Goal: Task Accomplishment & Management: Use online tool/utility

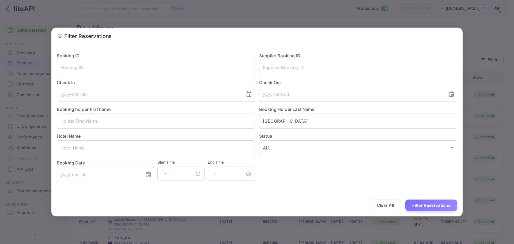
click at [382, 213] on div "Clear All Filter Reservations" at bounding box center [256, 205] width 411 height 22
click at [382, 208] on button "Clear All" at bounding box center [385, 205] width 31 height 12
click at [381, 208] on button "Clear All" at bounding box center [385, 205] width 31 height 12
drag, startPoint x: 381, startPoint y: 208, endPoint x: 381, endPoint y: 204, distance: 3.8
click at [381, 208] on button "Clear All" at bounding box center [385, 205] width 31 height 12
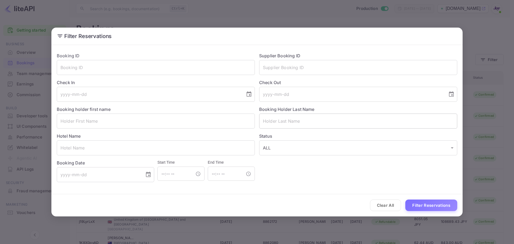
click at [311, 123] on input "text" at bounding box center [358, 120] width 198 height 15
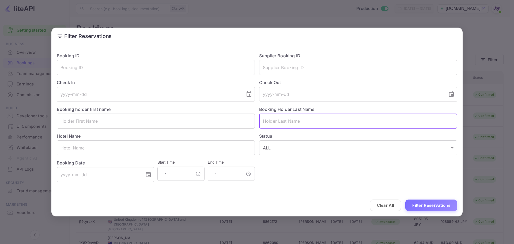
paste input "[GEOGRAPHIC_DATA]"
type input "[GEOGRAPHIC_DATA]"
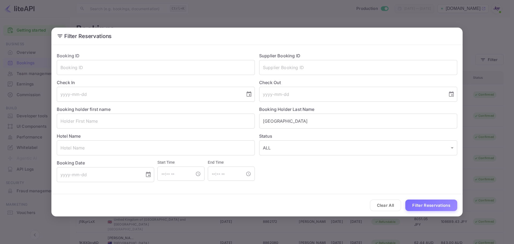
click at [457, 209] on div "Clear All Filter Reservations" at bounding box center [256, 205] width 411 height 22
click at [446, 204] on button "Filter Reservations" at bounding box center [431, 205] width 52 height 12
click at [380, 205] on button "Clear All" at bounding box center [385, 205] width 31 height 12
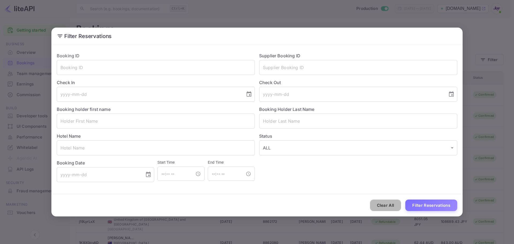
click at [380, 204] on button "Clear All" at bounding box center [385, 205] width 31 height 12
click at [303, 119] on input "text" at bounding box center [358, 120] width 198 height 15
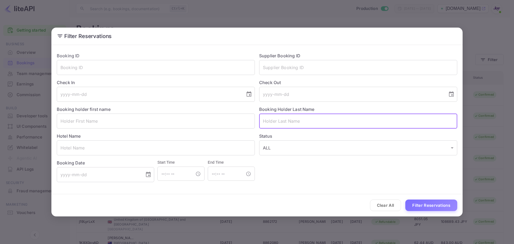
paste input "[GEOGRAPHIC_DATA]"
type input "[GEOGRAPHIC_DATA]"
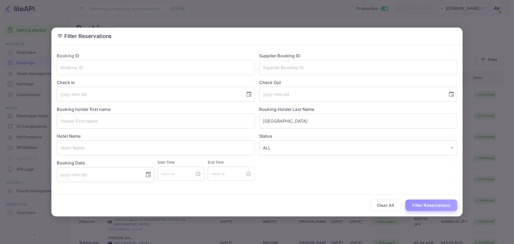
click at [419, 204] on button "Filter Reservations" at bounding box center [431, 205] width 52 height 12
click at [419, 205] on button "Filter Reservations" at bounding box center [431, 205] width 52 height 12
click at [420, 206] on button "Filter Reservations" at bounding box center [431, 205] width 52 height 12
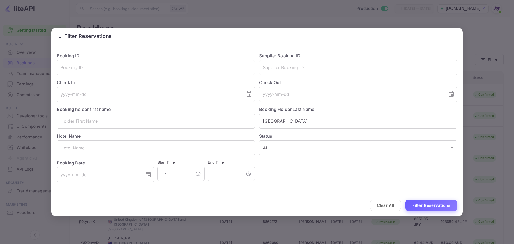
click at [422, 205] on button "Filter Reservations" at bounding box center [431, 205] width 52 height 12
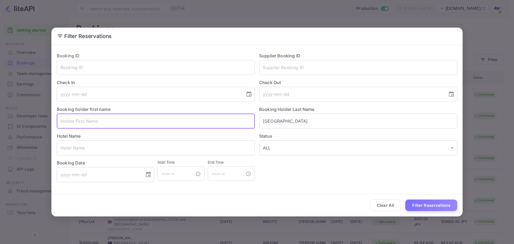
click at [123, 122] on input "text" at bounding box center [156, 120] width 198 height 15
paste input "Zeeninder"
type input "Zeeninder"
click at [134, 141] on input "text" at bounding box center [156, 147] width 198 height 15
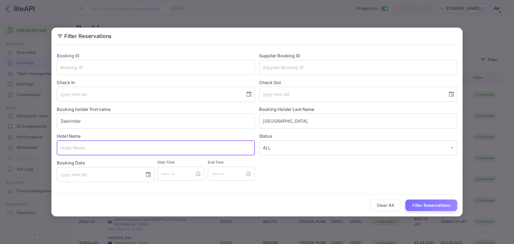
paste input "Zeeninder"
type input "Zeeninder"
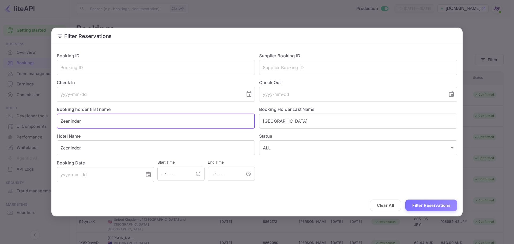
drag, startPoint x: 119, startPoint y: 123, endPoint x: 47, endPoint y: 121, distance: 71.5
click at [49, 121] on div "Filter Reservations Booking ID ​ Supplier Booking ID ​ Check In ​ Check Out ​ B…" at bounding box center [257, 122] width 514 height 244
click at [416, 203] on button "Filter Reservations" at bounding box center [431, 205] width 52 height 12
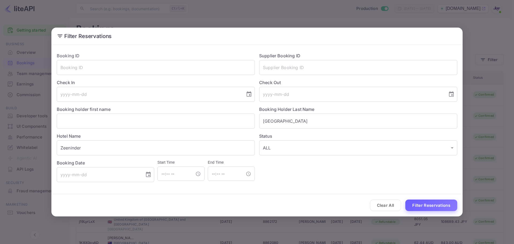
click at [416, 206] on button "Filter Reservations" at bounding box center [431, 205] width 52 height 12
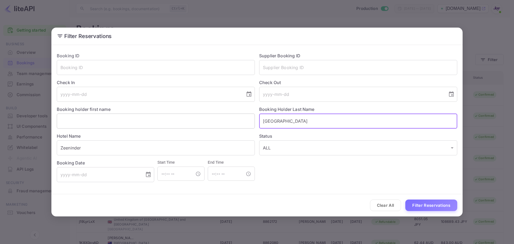
drag, startPoint x: 296, startPoint y: 121, endPoint x: 229, endPoint y: 118, distance: 67.5
click at [231, 118] on div "Booking ID ​ Supplier Booking ID ​ Check In ​ Check Out ​ Booking holder first …" at bounding box center [254, 115] width 405 height 134
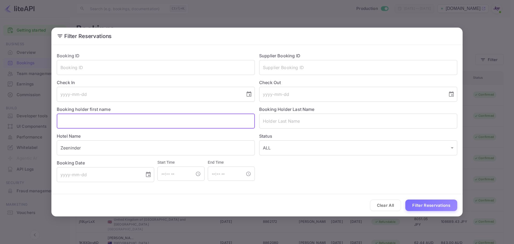
click at [69, 122] on input "text" at bounding box center [156, 120] width 198 height 15
paste input "Zeeninder"
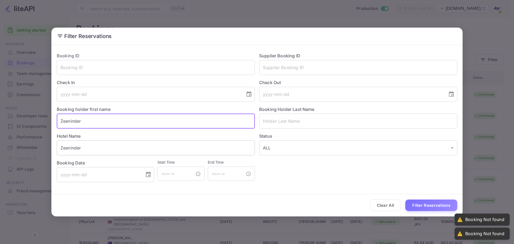
type input "Zeeninder"
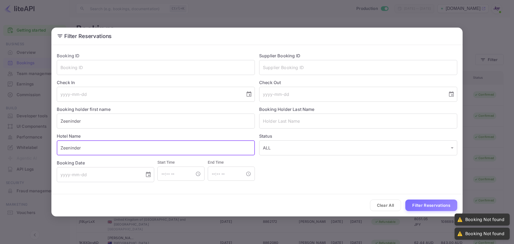
drag, startPoint x: 91, startPoint y: 145, endPoint x: 1, endPoint y: 148, distance: 89.5
click at [10, 149] on div "Filter Reservations Booking ID ​ Supplier Booking ID ​ Check In ​ Check Out ​ B…" at bounding box center [257, 122] width 514 height 244
click at [294, 124] on input "text" at bounding box center [358, 120] width 198 height 15
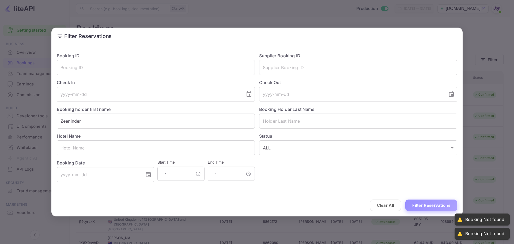
click at [433, 204] on button "Filter Reservations" at bounding box center [431, 205] width 52 height 12
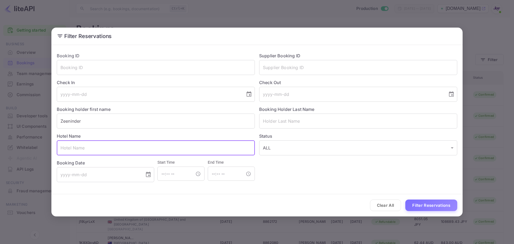
click at [104, 151] on input "text" at bounding box center [156, 147] width 198 height 15
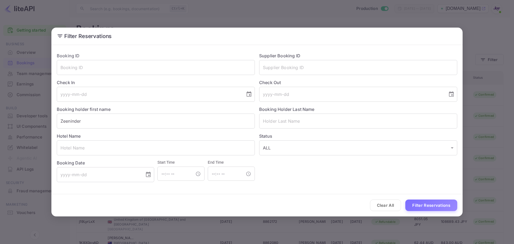
click at [71, 138] on label "Hotel Name" at bounding box center [69, 135] width 24 height 5
paste input "[GEOGRAPHIC_DATA]"
click at [71, 147] on input "text" at bounding box center [156, 147] width 198 height 15
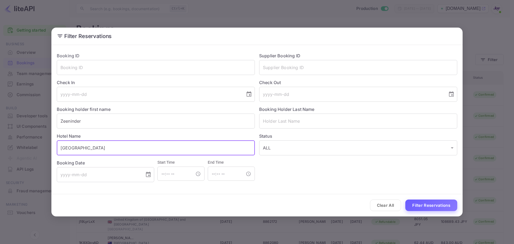
click at [418, 204] on button "Filter Reservations" at bounding box center [431, 205] width 52 height 12
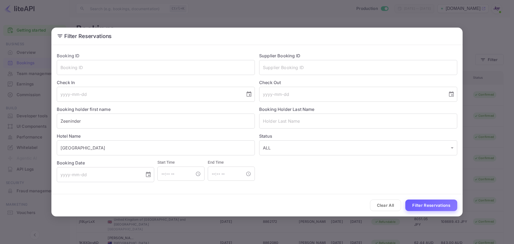
click at [420, 204] on button "Filter Reservations" at bounding box center [431, 205] width 52 height 12
click at [421, 205] on button "Filter Reservations" at bounding box center [431, 205] width 52 height 12
click at [421, 206] on button "Filter Reservations" at bounding box center [431, 205] width 52 height 12
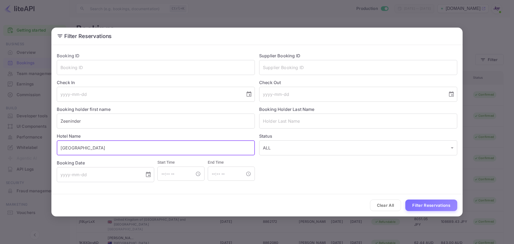
drag, startPoint x: 117, startPoint y: 141, endPoint x: -9, endPoint y: 137, distance: 125.6
click at [0, 137] on html "Getting started Business Overview Bookings Team management Earnings Commission …" at bounding box center [257, 160] width 514 height 320
paste input "See photos Map of Hyatt Regency See outside [GEOGRAPHIC_DATA]"
type input "See photos Map of [GEOGRAPHIC_DATA] See outside [GEOGRAPHIC_DATA]"
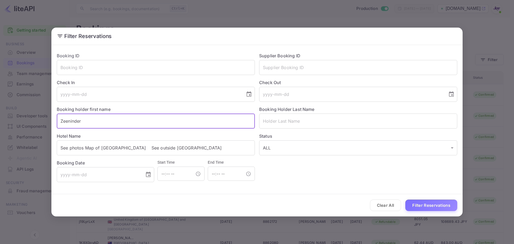
drag, startPoint x: 21, startPoint y: 116, endPoint x: 1, endPoint y: 114, distance: 20.4
click at [3, 115] on div "Filter Reservations Booking ID ​ Supplier Booking ID ​ Check In ​ Check Out ​ B…" at bounding box center [257, 122] width 514 height 244
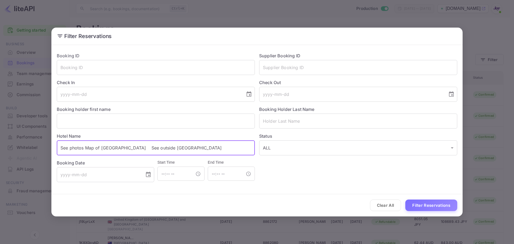
drag, startPoint x: 161, startPoint y: 149, endPoint x: -73, endPoint y: 148, distance: 233.9
click at [0, 148] on html "Getting started Business Overview Bookings Team management Earnings Commission …" at bounding box center [257, 160] width 514 height 320
type input "Hyatt Regency [GEOGRAPHIC_DATA]"
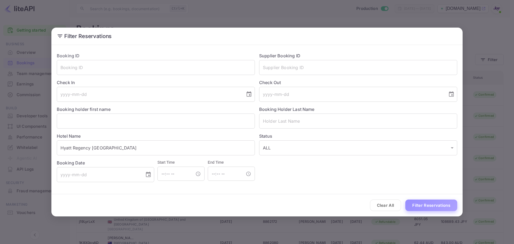
click at [428, 206] on button "Filter Reservations" at bounding box center [431, 205] width 52 height 12
click at [289, 65] on input "text" at bounding box center [358, 67] width 198 height 15
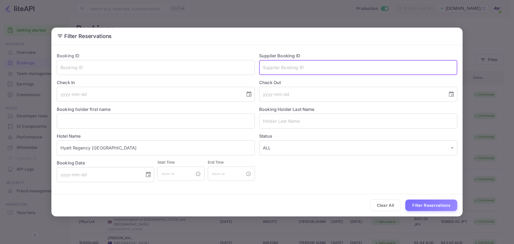
click at [283, 72] on input "text" at bounding box center [358, 67] width 198 height 15
type input "9071530079372"
click at [433, 205] on button "Filter Reservations" at bounding box center [431, 205] width 52 height 12
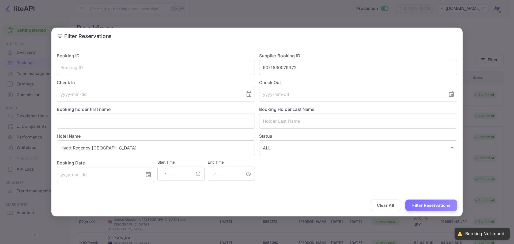
drag, startPoint x: 292, startPoint y: 63, endPoint x: 304, endPoint y: 66, distance: 12.7
click at [295, 64] on input "9071530079372" at bounding box center [358, 67] width 198 height 15
drag, startPoint x: 126, startPoint y: 147, endPoint x: -18, endPoint y: 129, distance: 145.7
click at [0, 129] on html "Getting started Business Overview Bookings Team management Earnings Commission …" at bounding box center [257, 160] width 514 height 320
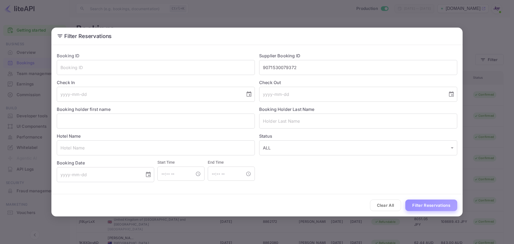
click at [431, 207] on button "Filter Reservations" at bounding box center [431, 205] width 52 height 12
click at [431, 206] on button "Filter Reservations" at bounding box center [431, 205] width 52 height 12
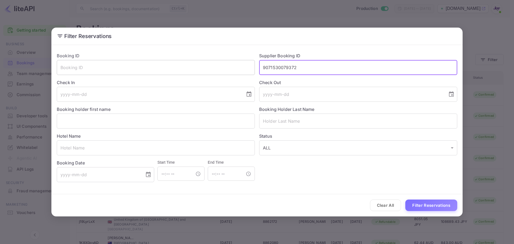
drag, startPoint x: 308, startPoint y: 64, endPoint x: 228, endPoint y: 66, distance: 80.0
click at [228, 66] on div "Booking ID ​ Supplier Booking ID 9071530079372 ​ Check In ​ Check Out ​ Booking…" at bounding box center [254, 115] width 405 height 134
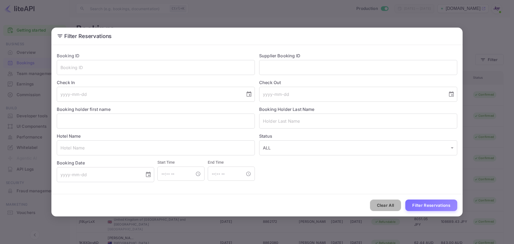
click at [395, 204] on button "Clear All" at bounding box center [385, 205] width 31 height 12
click at [393, 204] on button "Clear All" at bounding box center [385, 205] width 31 height 12
click at [289, 68] on input "text" at bounding box center [358, 67] width 198 height 15
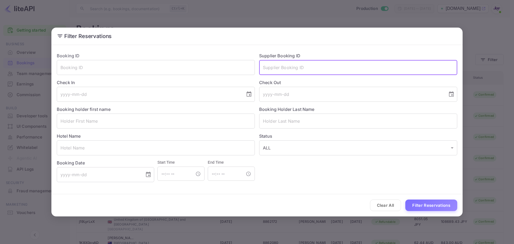
paste input "ID8856757"
click at [266, 71] on input "ID8856757" at bounding box center [358, 67] width 198 height 15
type input "8856757"
click at [435, 207] on button "Filter Reservations" at bounding box center [431, 205] width 52 height 12
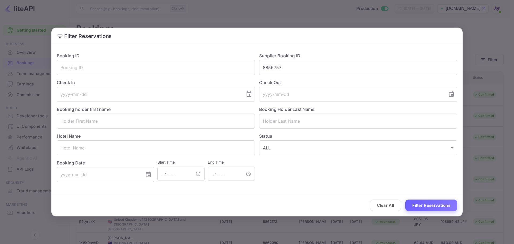
click at [435, 207] on button "Filter Reservations" at bounding box center [431, 205] width 52 height 12
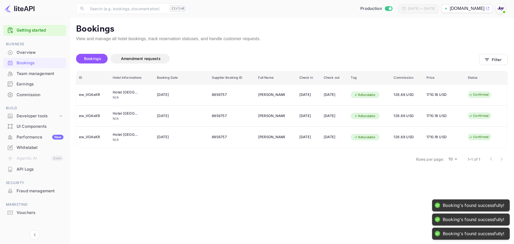
click at [299, 190] on main "Bookings View and manage all hotel bookings, track reservation statuses, and ha…" at bounding box center [292, 130] width 444 height 226
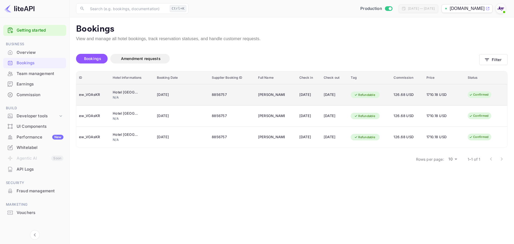
click at [91, 92] on div "ew_VOAsKR" at bounding box center [93, 94] width 28 height 9
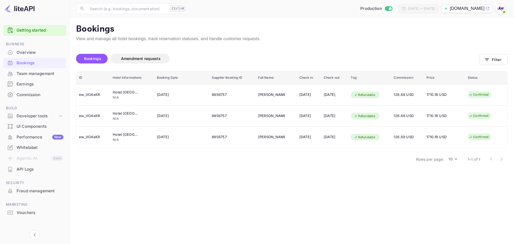
scroll to position [124, 0]
click at [489, 58] on icon "button" at bounding box center [486, 59] width 5 height 5
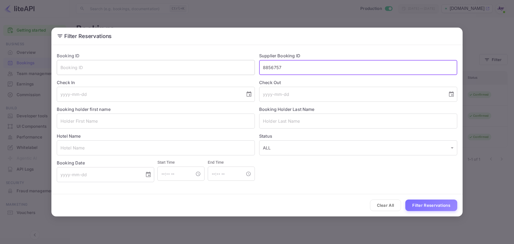
drag, startPoint x: 307, startPoint y: 66, endPoint x: 166, endPoint y: 70, distance: 140.6
click at [169, 70] on div "Booking ID ​ Supplier Booking ID 8856757 ​ Check In ​ Check Out ​ Booking holde…" at bounding box center [254, 115] width 405 height 134
paste input "text"
drag, startPoint x: 258, startPoint y: 68, endPoint x: 219, endPoint y: 68, distance: 39.1
click at [219, 68] on div "Booking ID ​ Supplier Booking ID 8856757 ​ Check In ​ Check Out ​ Booking holde…" at bounding box center [254, 115] width 405 height 134
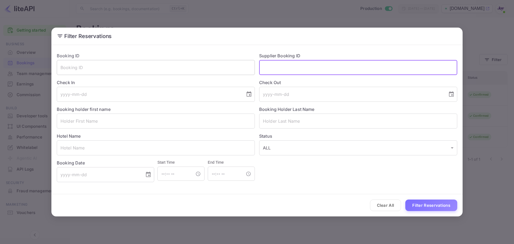
paste input "8856757"
drag, startPoint x: 284, startPoint y: 67, endPoint x: 221, endPoint y: 67, distance: 63.2
click at [219, 67] on div "Booking ID ​ Supplier Booking ID 8856757 ​ Check In ​ Check Out ​ Booking holde…" at bounding box center [254, 115] width 405 height 134
paste input "8794284"
type input "8794284"
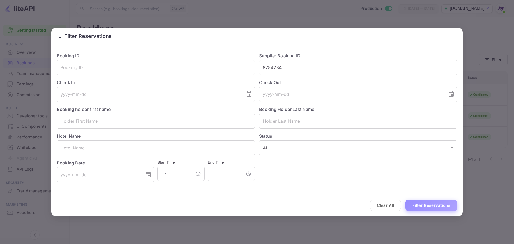
drag, startPoint x: 439, startPoint y: 206, endPoint x: 440, endPoint y: 200, distance: 5.1
click at [439, 204] on button "Filter Reservations" at bounding box center [431, 205] width 52 height 12
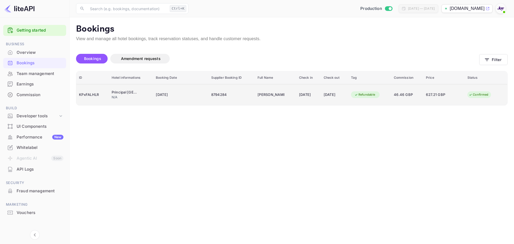
click at [90, 97] on div "KPxFALHLR" at bounding box center [92, 94] width 27 height 9
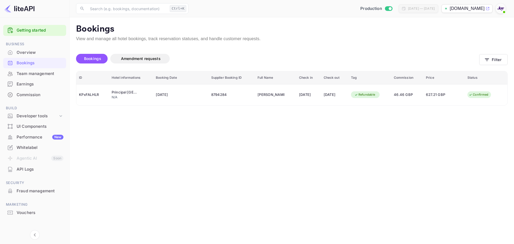
click at [467, 183] on div at bounding box center [257, 122] width 514 height 244
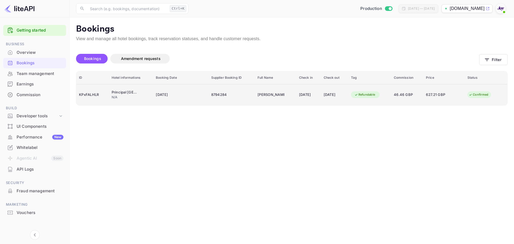
click at [90, 100] on td "KPxFALHLR" at bounding box center [92, 94] width 33 height 21
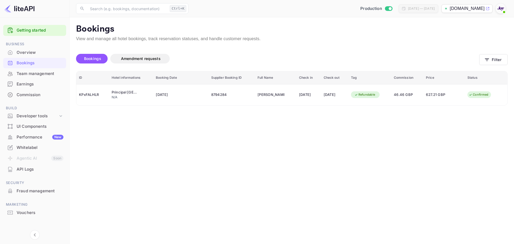
scroll to position [119, 0]
